Goal: Task Accomplishment & Management: Manage account settings

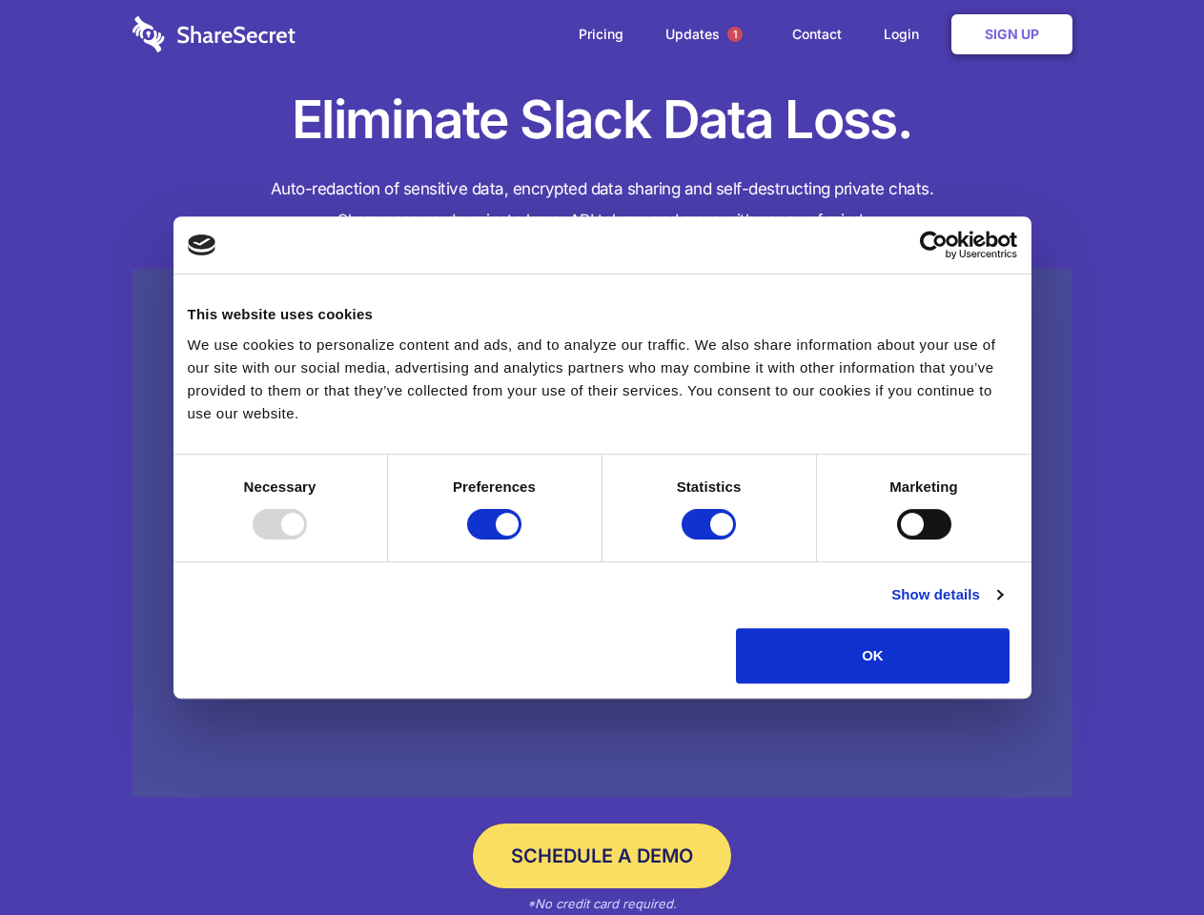
click at [307, 539] on div at bounding box center [280, 524] width 54 height 30
click at [521, 539] on input "Preferences" at bounding box center [494, 524] width 54 height 30
checkbox input "false"
click at [711, 539] on input "Statistics" at bounding box center [708, 524] width 54 height 30
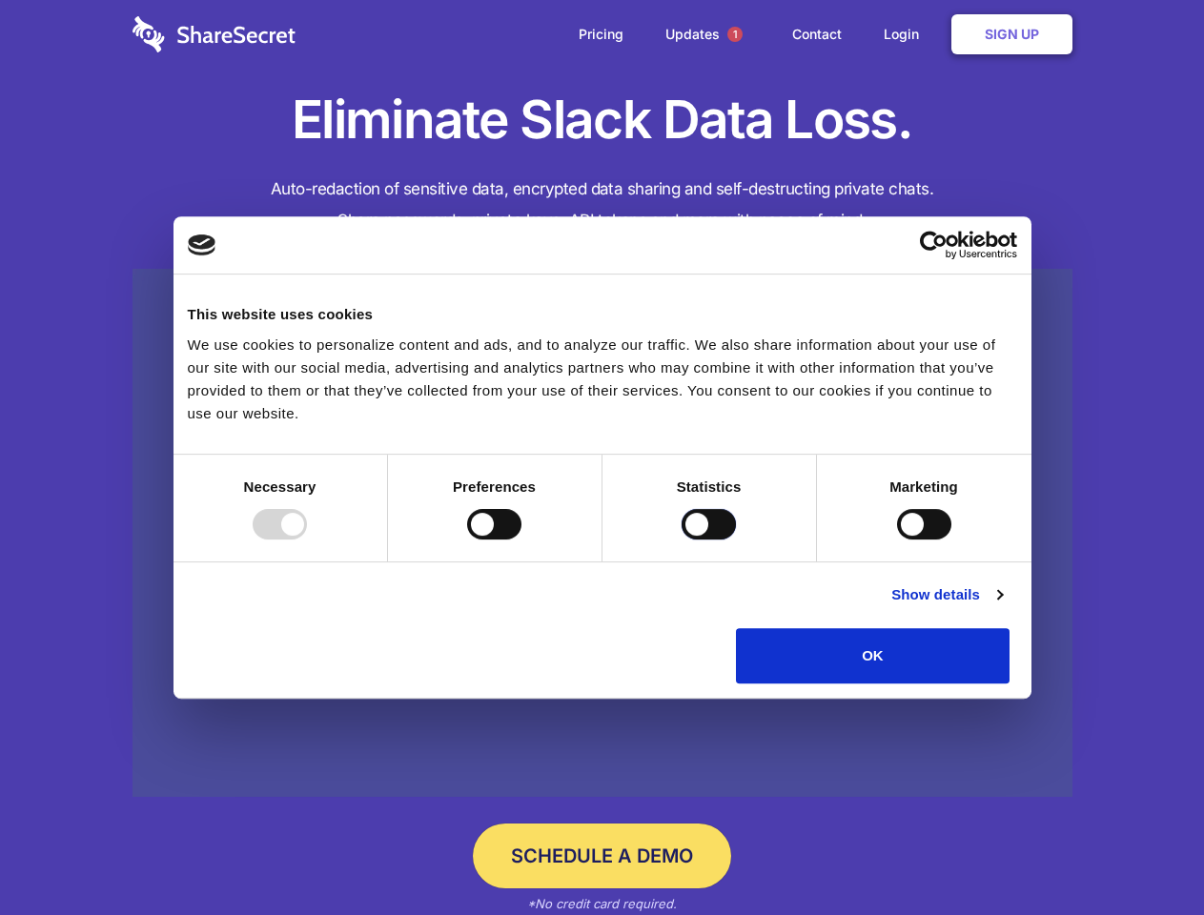
checkbox input "false"
click at [897, 539] on input "Marketing" at bounding box center [924, 524] width 54 height 30
checkbox input "true"
click at [1002, 606] on link "Show details" at bounding box center [946, 594] width 111 height 23
